Goal: Transaction & Acquisition: Book appointment/travel/reservation

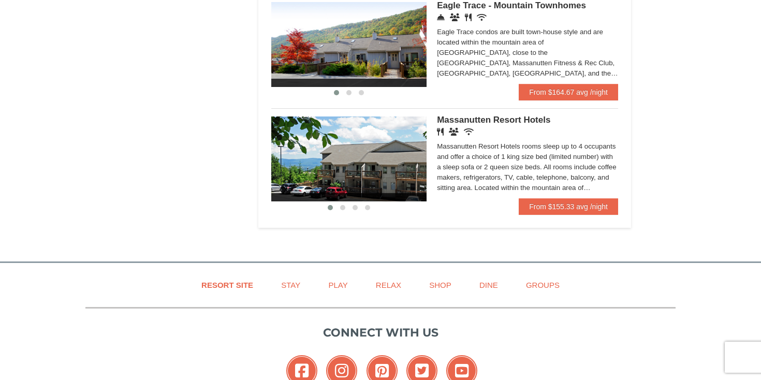
scroll to position [644, 0]
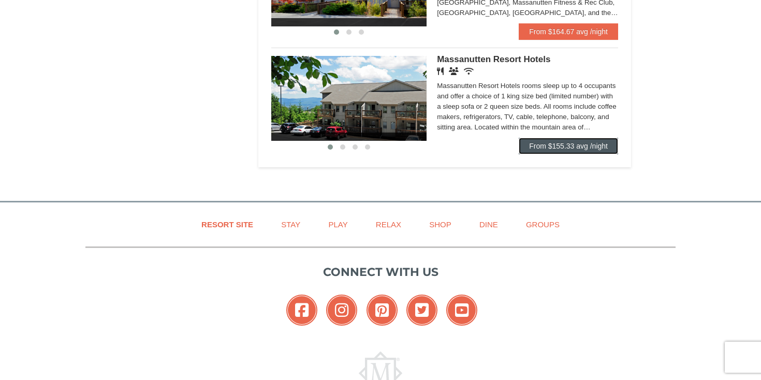
click at [578, 143] on link "From $155.33 avg /night" at bounding box center [568, 146] width 99 height 17
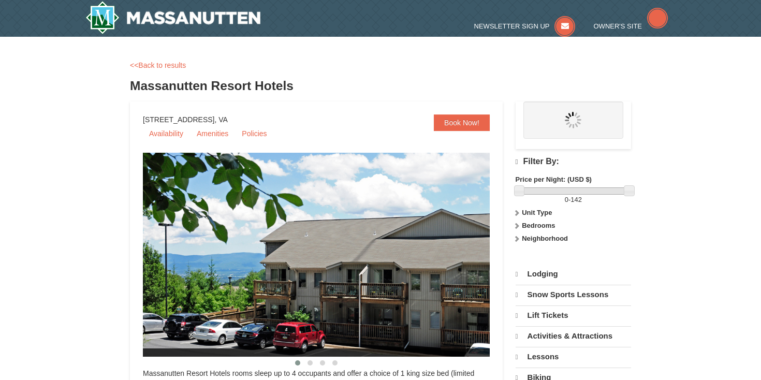
select select "9"
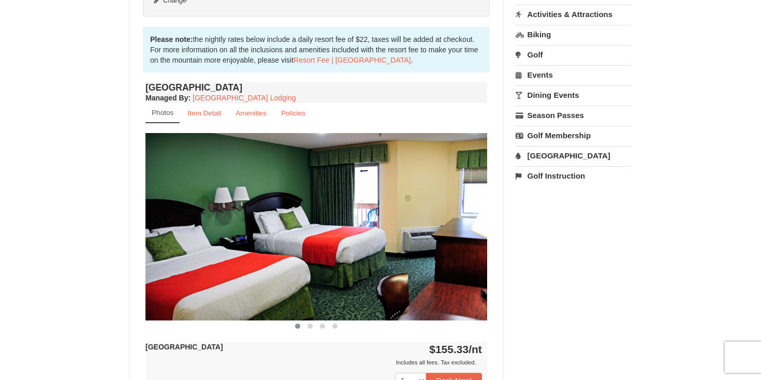
scroll to position [329, 0]
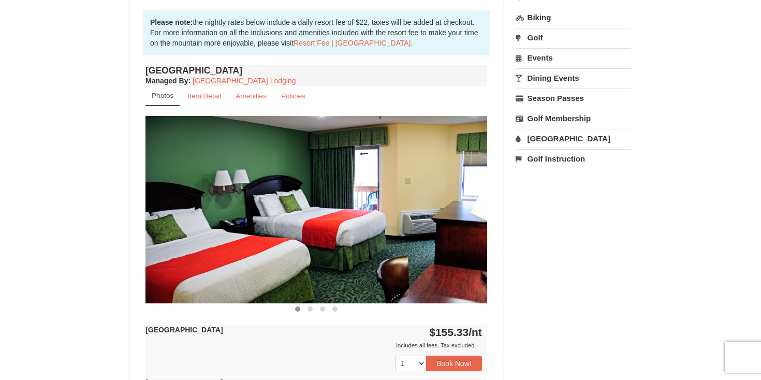
click at [541, 137] on link "[GEOGRAPHIC_DATA]" at bounding box center [573, 138] width 115 height 19
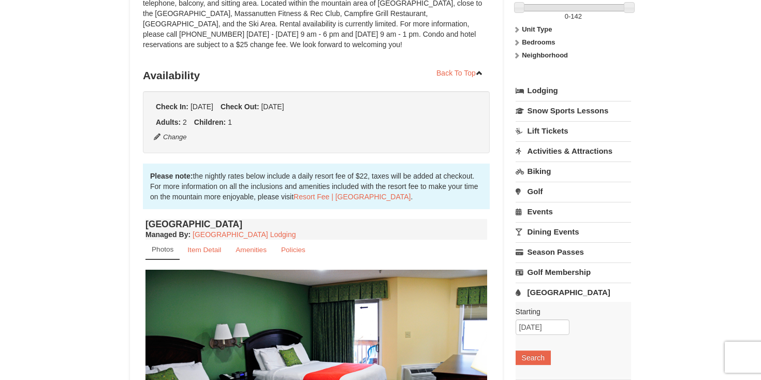
scroll to position [65, 0]
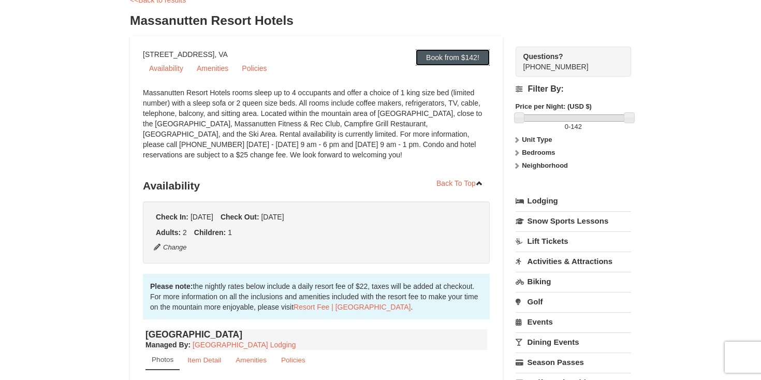
click at [449, 54] on link "Book from $142!" at bounding box center [453, 57] width 74 height 17
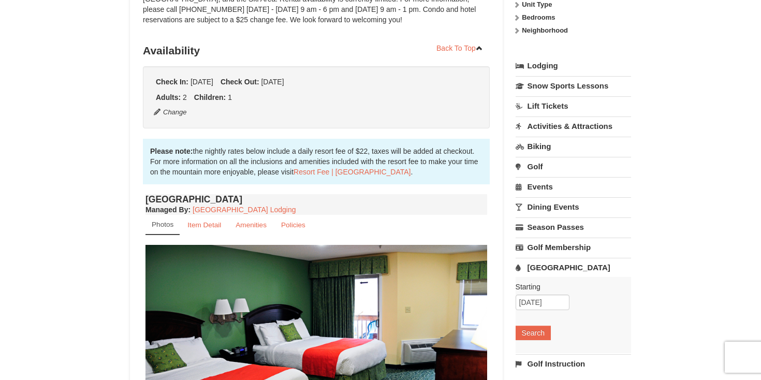
scroll to position [240, 0]
